Goal: Check status: Check status

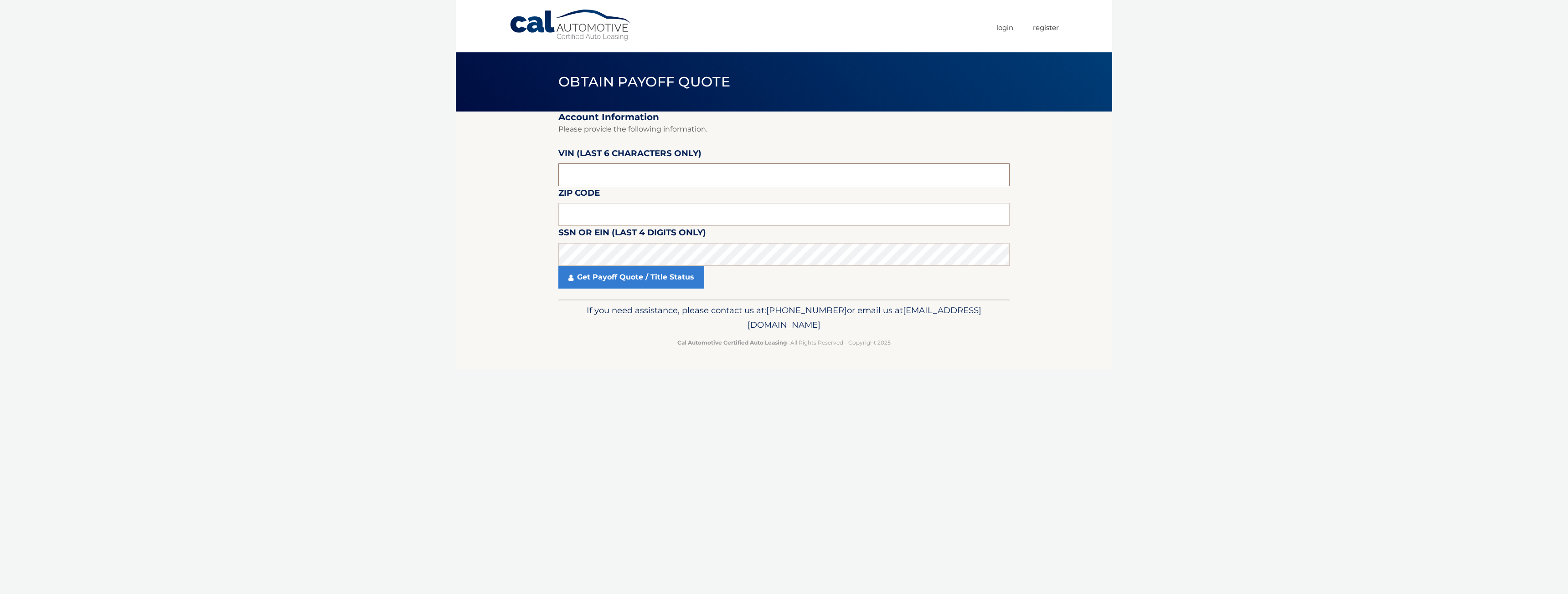
click at [828, 177] on input "text" at bounding box center [784, 174] width 451 height 23
type input "391301"
click at [679, 220] on input "text" at bounding box center [784, 214] width 451 height 23
type input "11422"
click at [632, 289] on fieldset "Account Information Please provide the following information. VIN (last 6 chara…" at bounding box center [784, 205] width 451 height 188
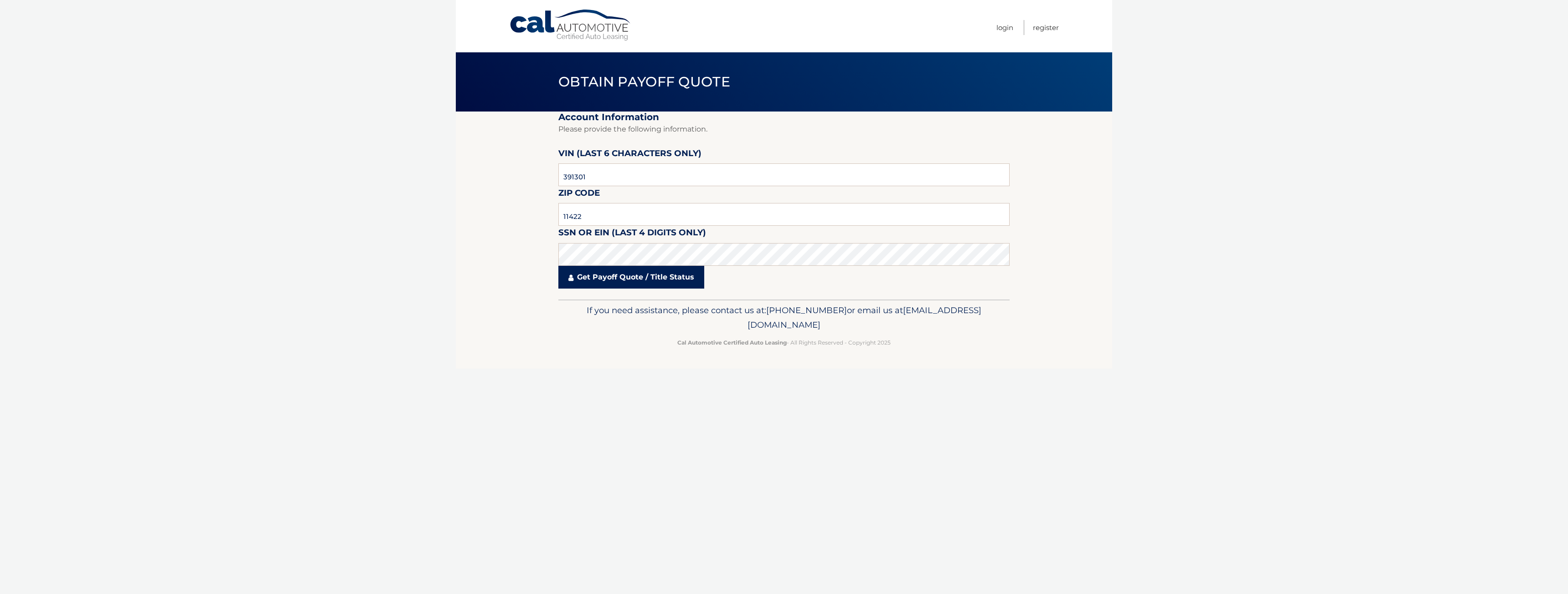
click at [632, 283] on link "Get Payoff Quote / Title Status" at bounding box center [631, 277] width 146 height 23
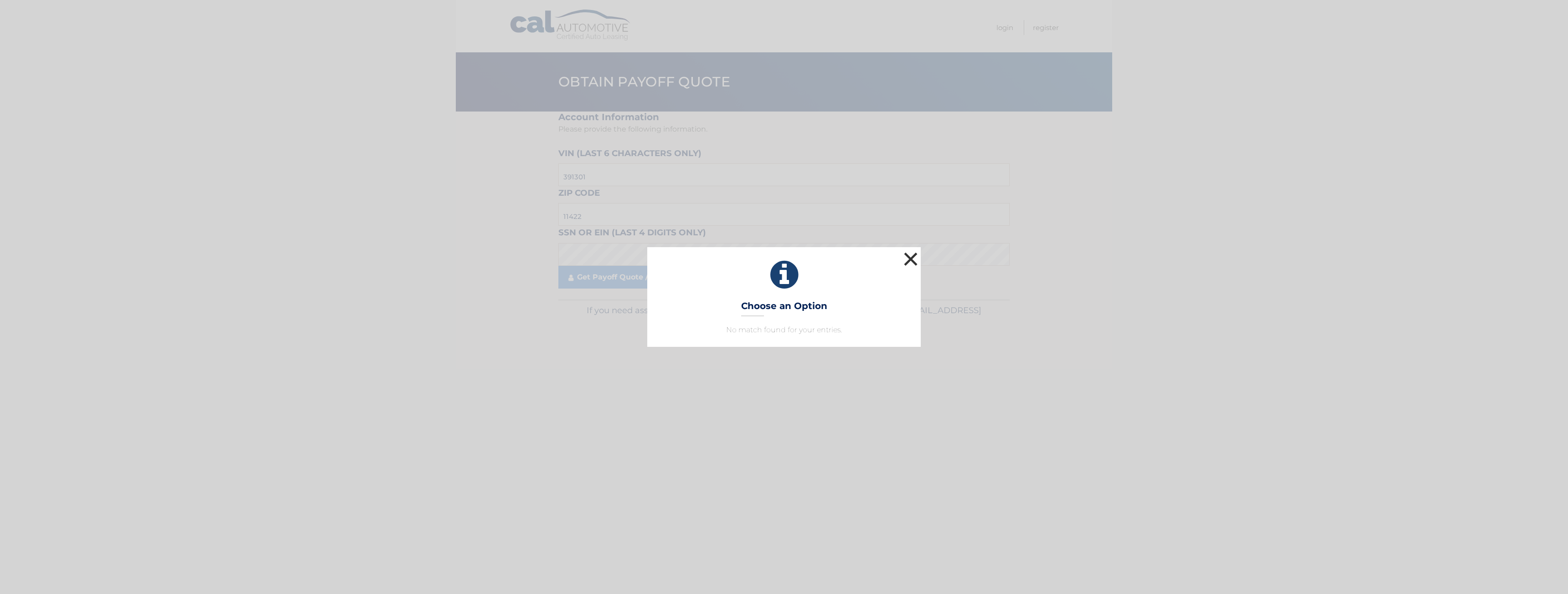
click at [908, 259] on button "×" at bounding box center [910, 259] width 18 height 18
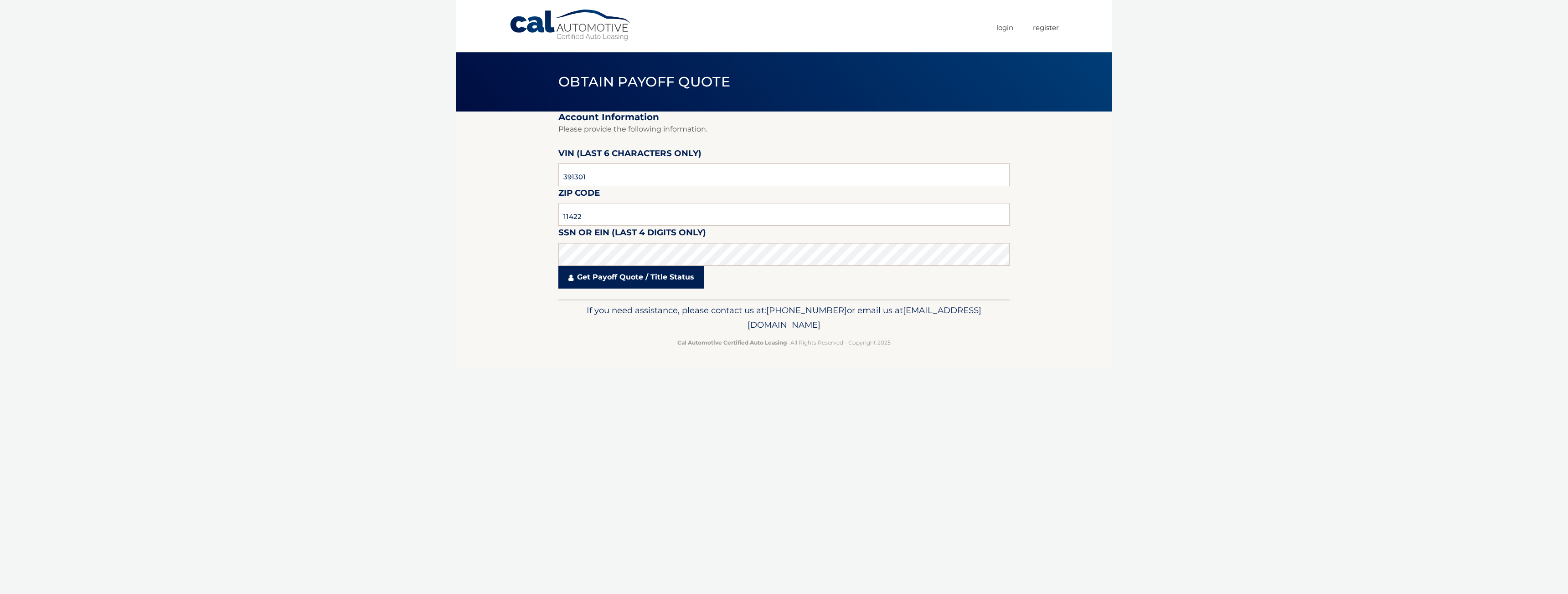
click at [650, 281] on link "Get Payoff Quote / Title Status" at bounding box center [631, 277] width 146 height 23
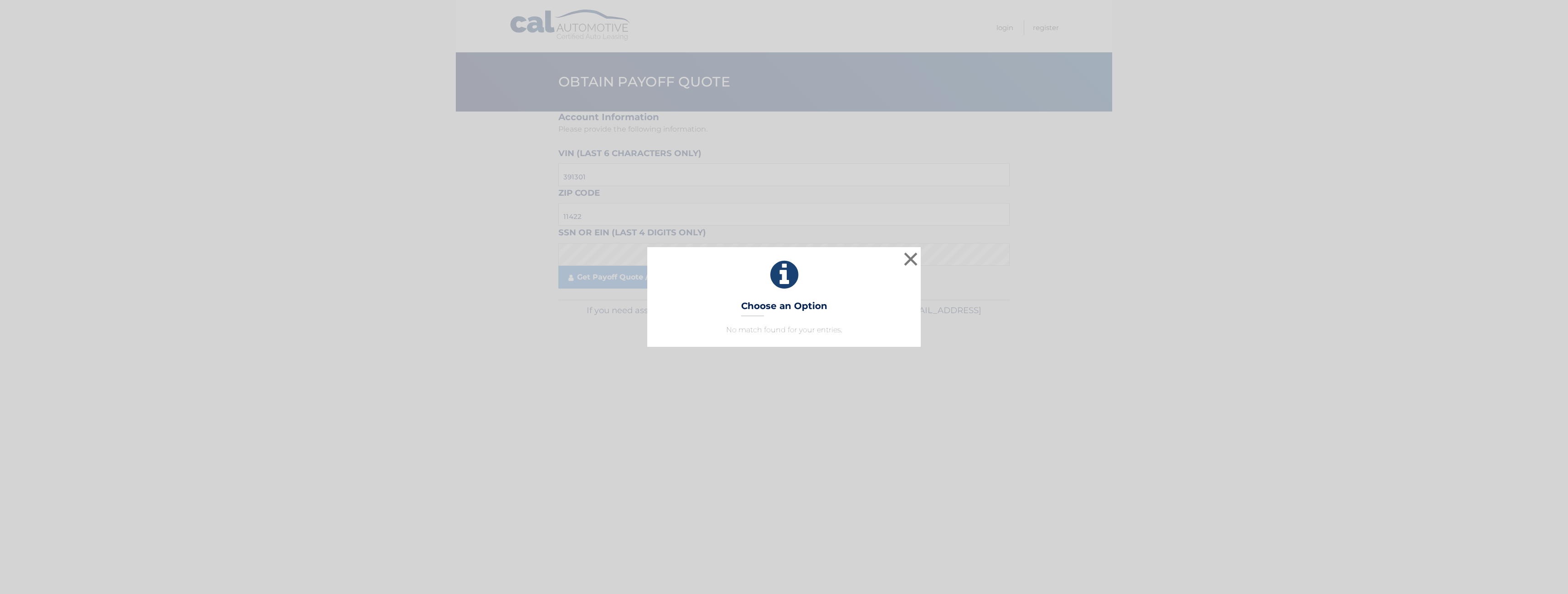
click at [791, 326] on p "No match found for your entries." at bounding box center [784, 330] width 251 height 11
click at [909, 255] on button "×" at bounding box center [910, 259] width 18 height 18
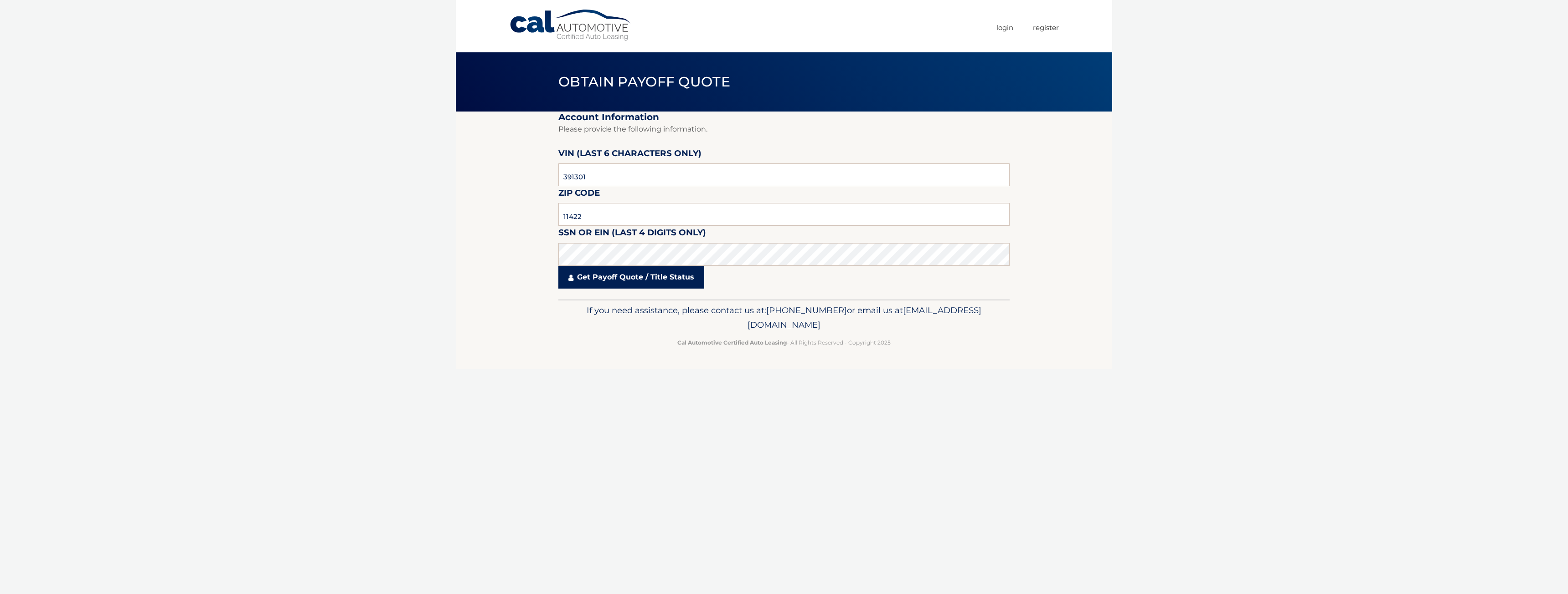
click at [623, 281] on link "Get Payoff Quote / Title Status" at bounding box center [631, 277] width 146 height 23
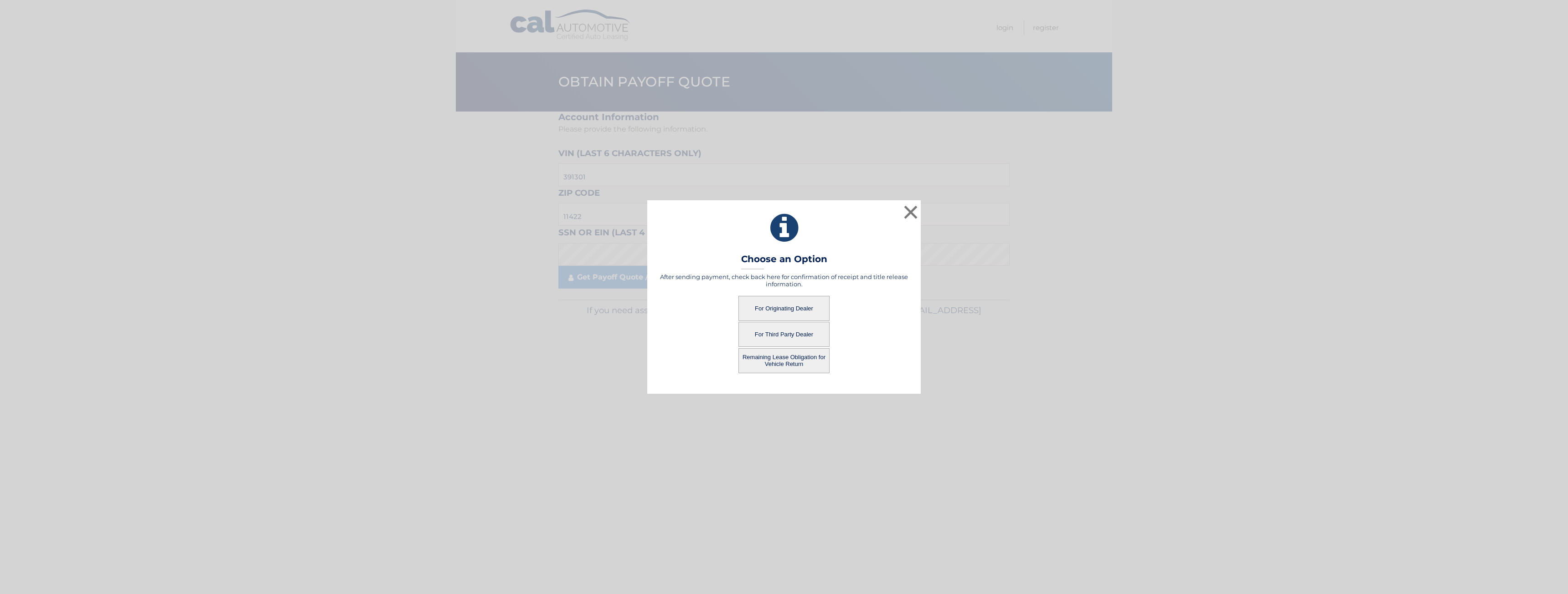
click at [792, 369] on button "Remaining Lease Obligation for Vehicle Return" at bounding box center [784, 361] width 91 height 25
click at [794, 360] on button "Remaining Lease Obligation for Vehicle Return" at bounding box center [784, 361] width 91 height 25
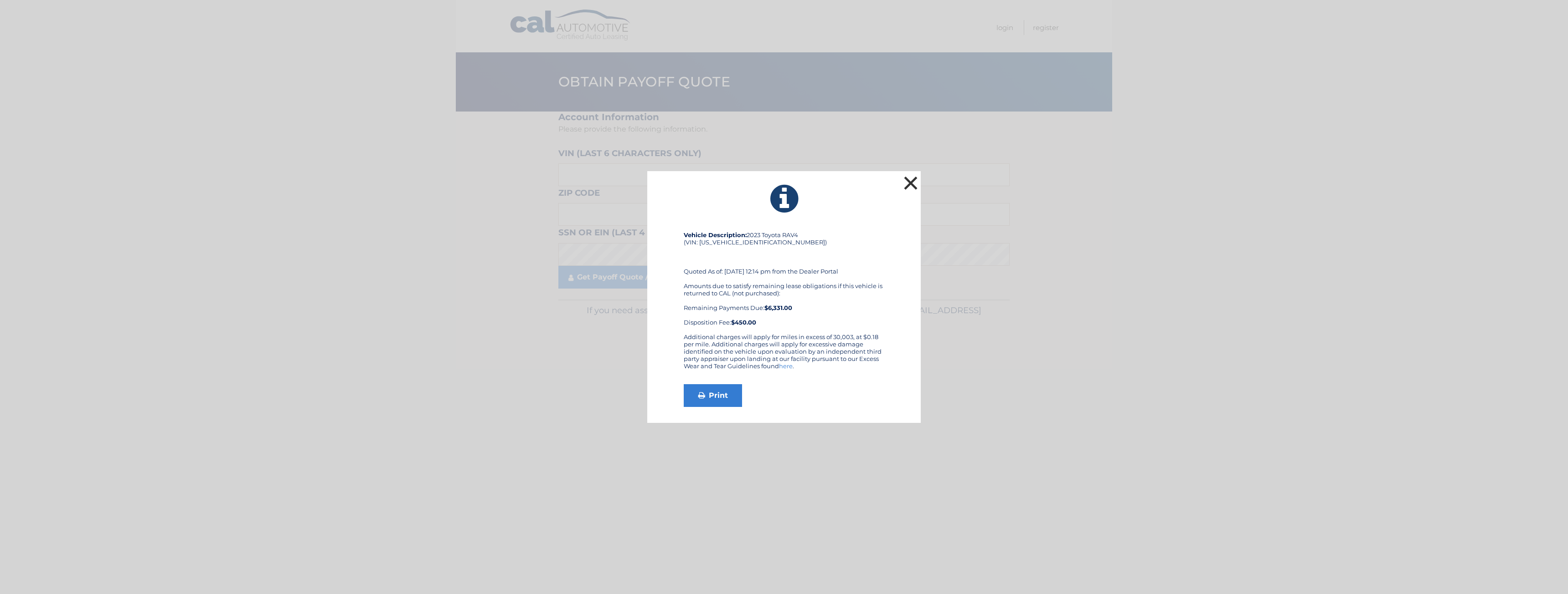
click at [908, 183] on button "×" at bounding box center [910, 183] width 18 height 18
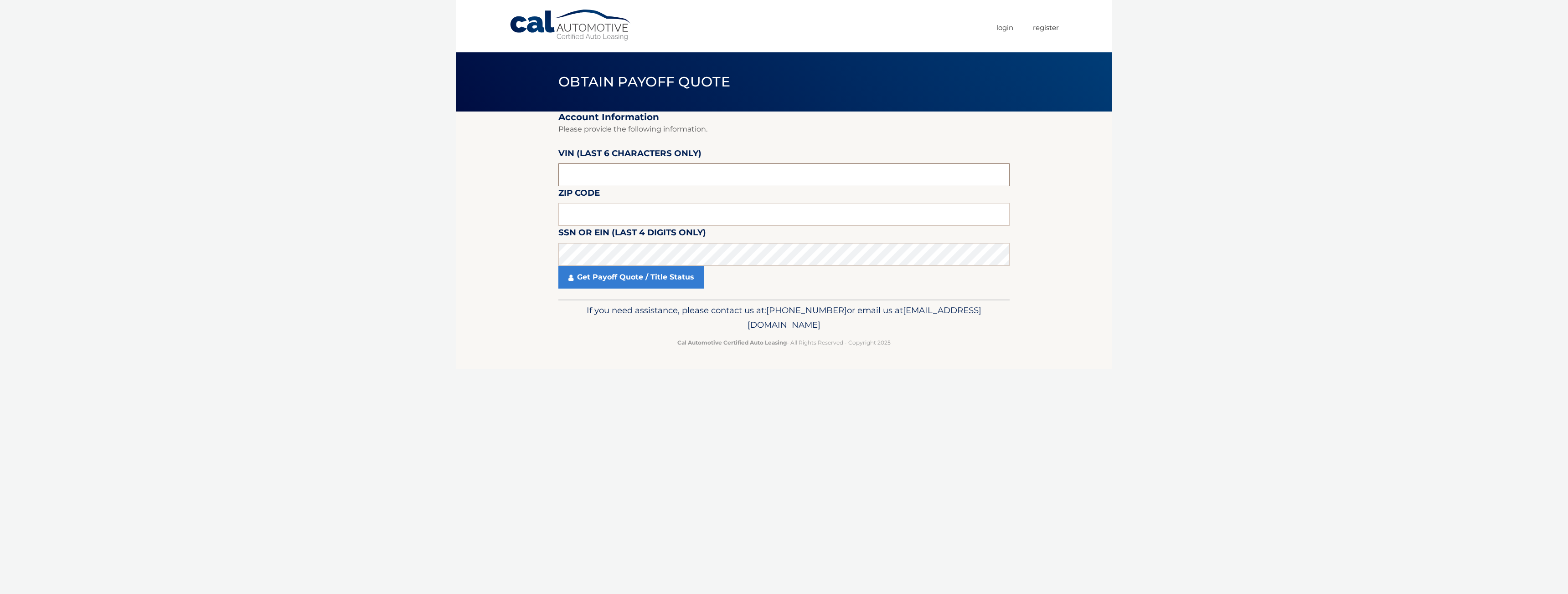
click at [598, 175] on input "text" at bounding box center [784, 174] width 451 height 23
type input "391***"
click at [690, 222] on input "text" at bounding box center [784, 214] width 451 height 23
type input "11422"
click at [627, 178] on input "391***" at bounding box center [784, 174] width 451 height 23
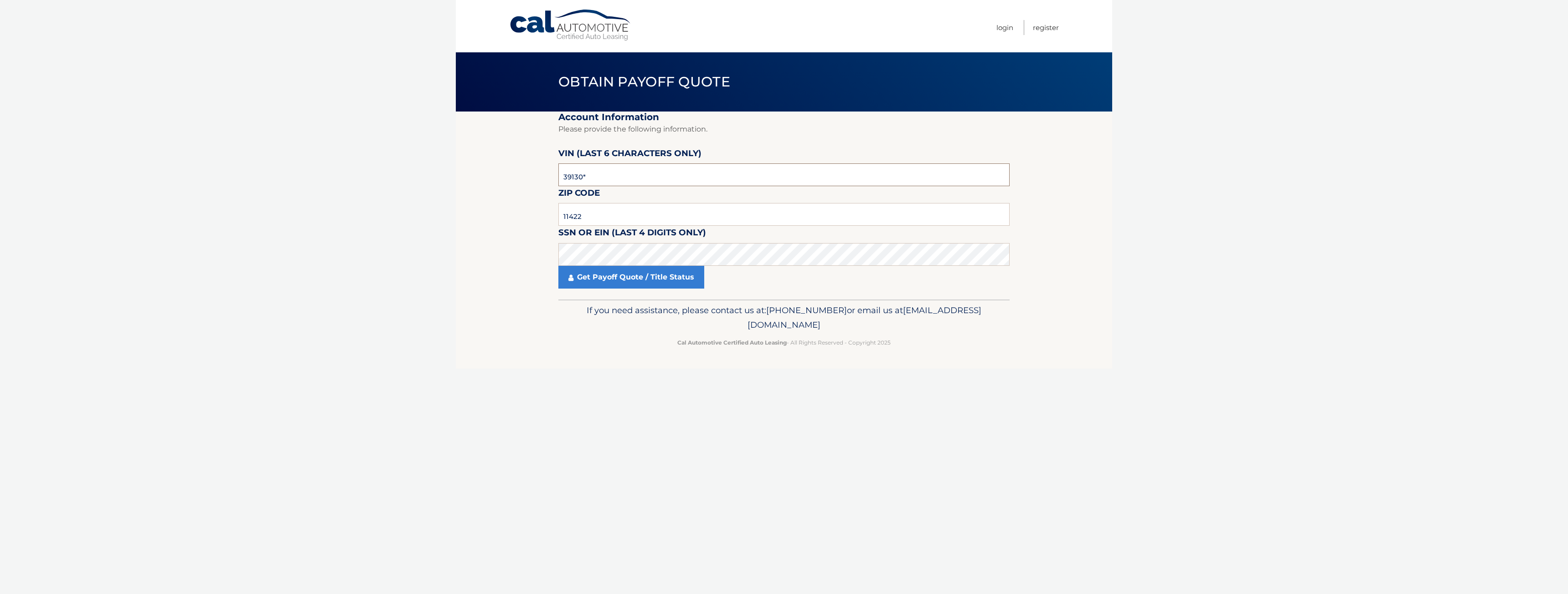
type input "391301"
click at [623, 277] on link "Get Payoff Quote / Title Status" at bounding box center [631, 277] width 146 height 23
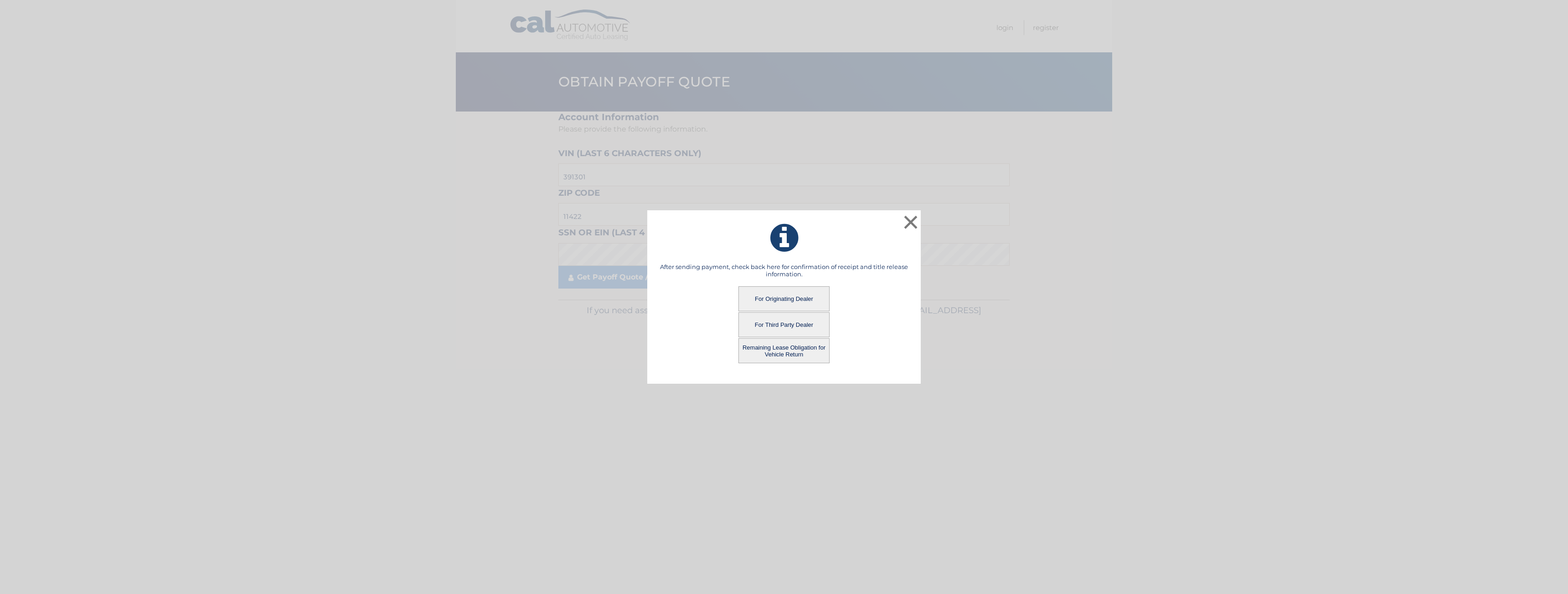
click at [784, 298] on button "For Originating Dealer" at bounding box center [784, 299] width 91 height 25
click at [801, 300] on button "For Originating Dealer" at bounding box center [784, 299] width 91 height 25
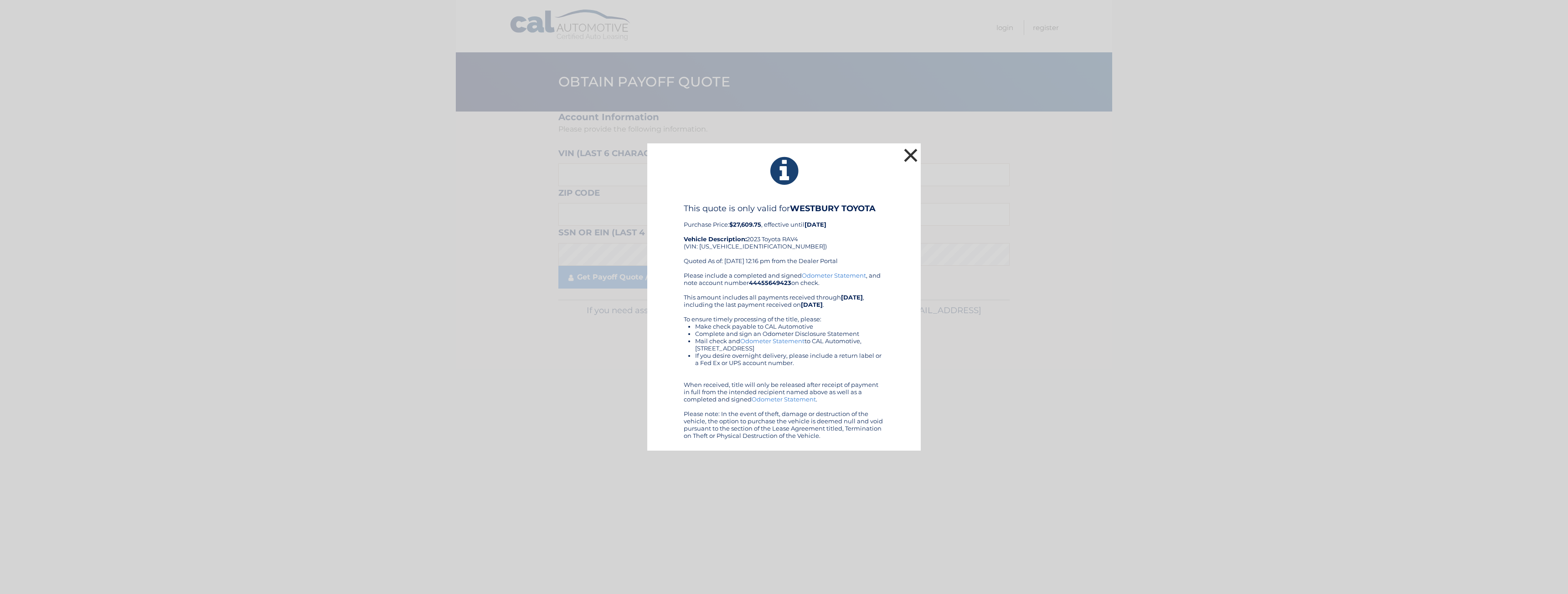
click at [915, 156] on button "×" at bounding box center [910, 156] width 18 height 18
